Goal: Task Accomplishment & Management: Manage account settings

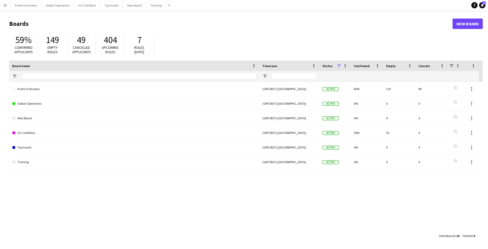
click at [3, 5] on app-icon "Menu" at bounding box center [5, 5] width 4 height 4
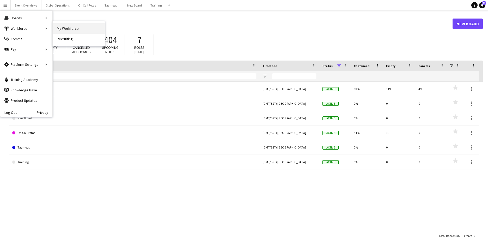
click at [63, 28] on link "My Workforce" at bounding box center [79, 28] width 52 height 10
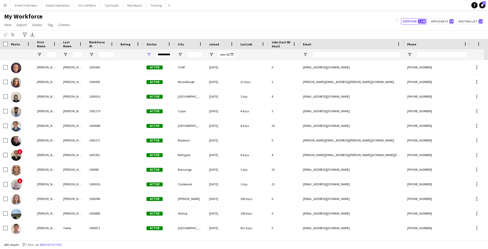
click at [51, 51] on div at bounding box center [51, 54] width 10 height 10
click at [51, 53] on input "First Name Filter Input" at bounding box center [51, 54] width 10 height 6
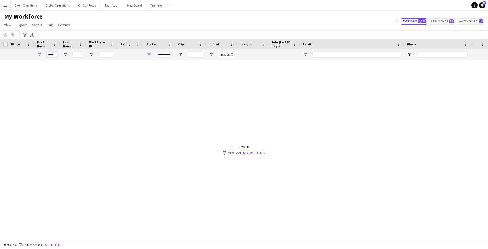
type input "****"
click at [77, 53] on input "Last Name Filter Input" at bounding box center [78, 54] width 10 height 6
type input "***"
click at [256, 152] on link "Remove filters" at bounding box center [254, 153] width 22 height 4
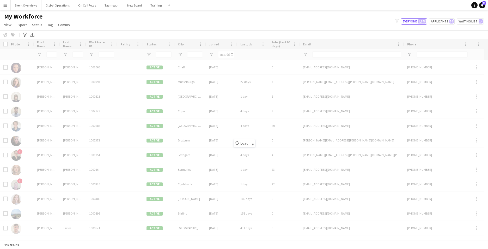
click at [53, 56] on div "Loading" at bounding box center [244, 139] width 488 height 201
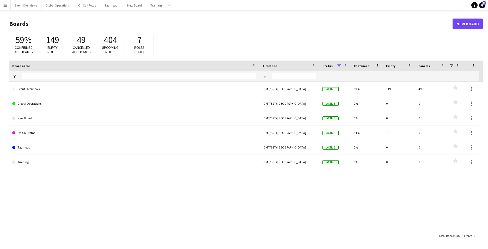
click at [5, 4] on app-icon "Menu" at bounding box center [5, 5] width 4 height 4
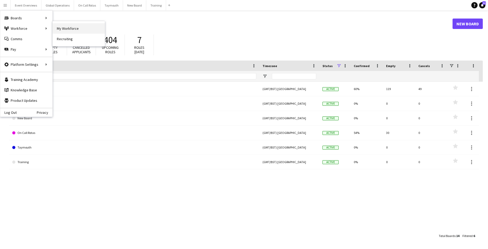
click at [61, 28] on link "My Workforce" at bounding box center [79, 28] width 52 height 10
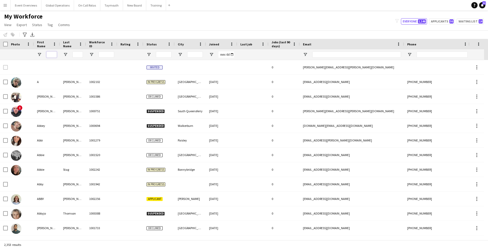
click at [55, 57] on input "First Name Filter Input" at bounding box center [51, 54] width 10 height 6
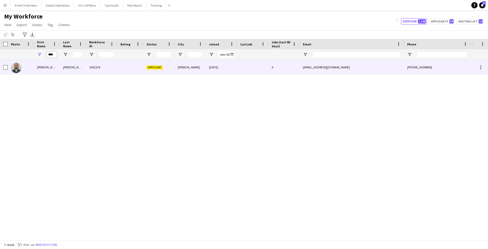
type input "****"
click at [41, 68] on div "[PERSON_NAME]" at bounding box center [47, 67] width 26 height 14
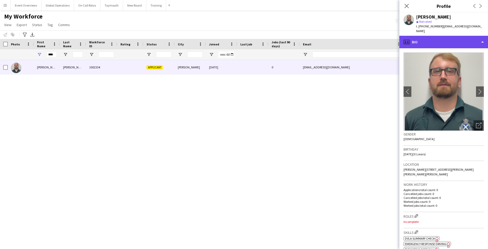
click at [483, 36] on div "profile Bio" at bounding box center [444, 42] width 89 height 13
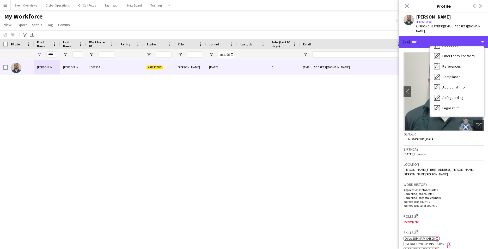
scroll to position [36, 0]
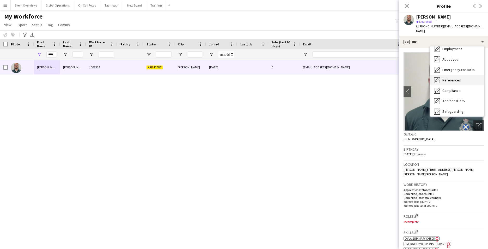
click at [459, 78] on span "References" at bounding box center [452, 80] width 19 height 5
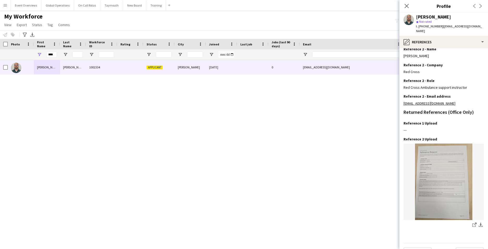
scroll to position [142, 0]
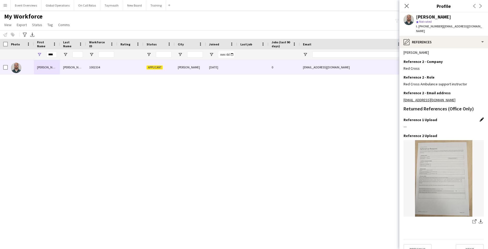
click at [480, 117] on app-icon "Edit this field" at bounding box center [482, 119] width 4 height 4
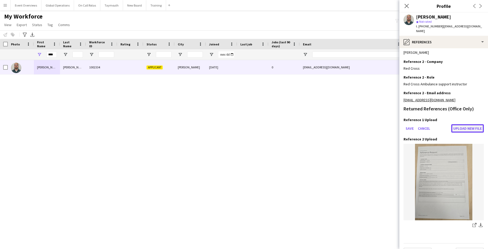
click at [467, 124] on button "Upload new file" at bounding box center [468, 128] width 33 height 8
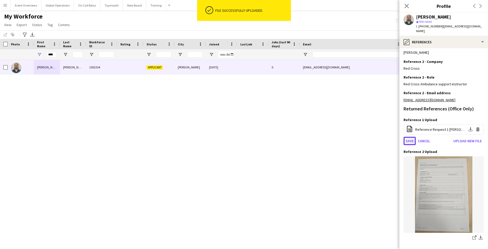
click at [410, 137] on button "Save" at bounding box center [410, 141] width 12 height 8
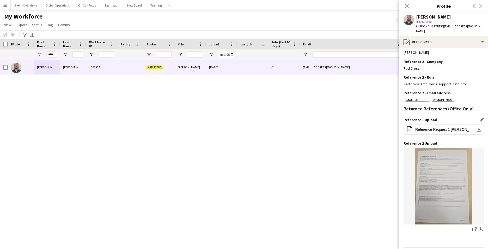
click at [352, 141] on div "[PERSON_NAME] 1002334 Applicant [PERSON_NAME] [DATE] 0 [EMAIL_ADDRESS][DOMAIN_N…" at bounding box center [236, 148] width 473 height 176
click at [407, 4] on icon "Close pop-in" at bounding box center [406, 5] width 5 height 5
